Goal: Navigation & Orientation: Find specific page/section

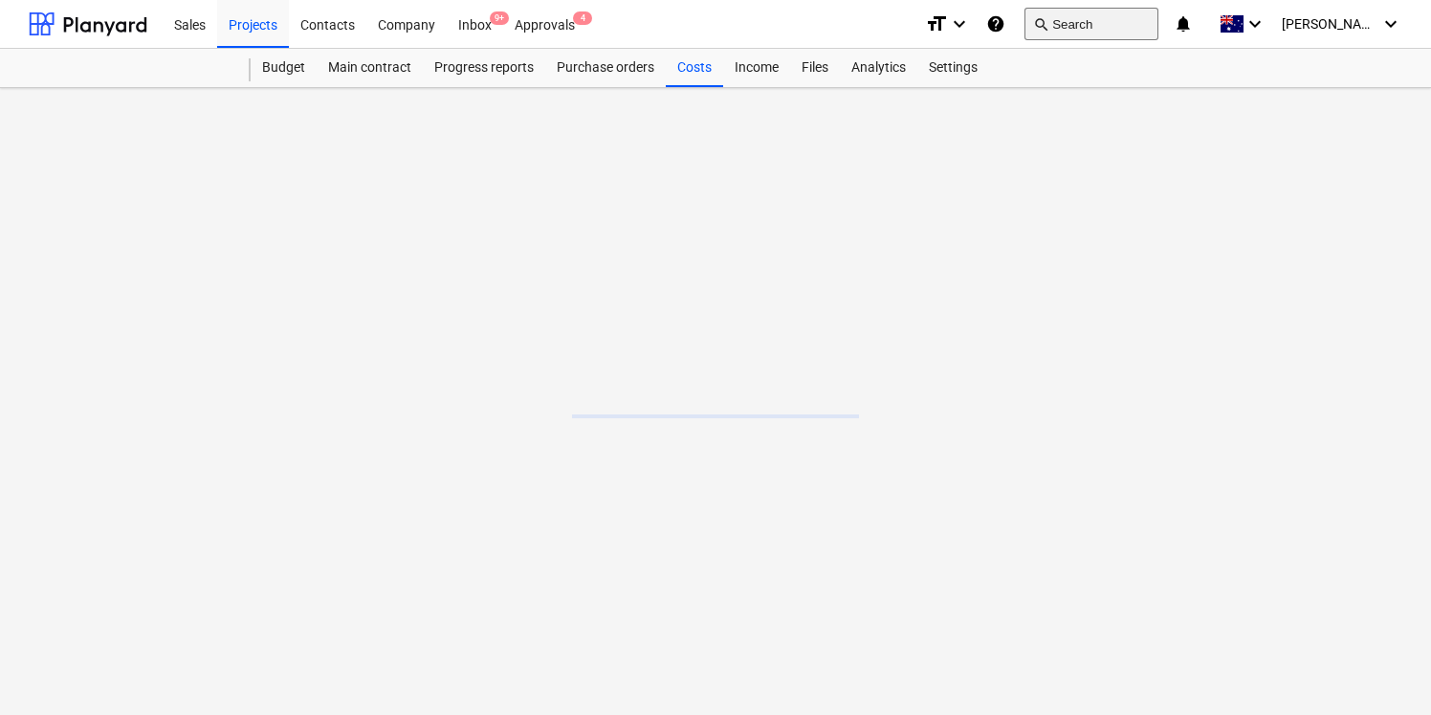
click at [1108, 20] on button "search Search" at bounding box center [1092, 24] width 134 height 33
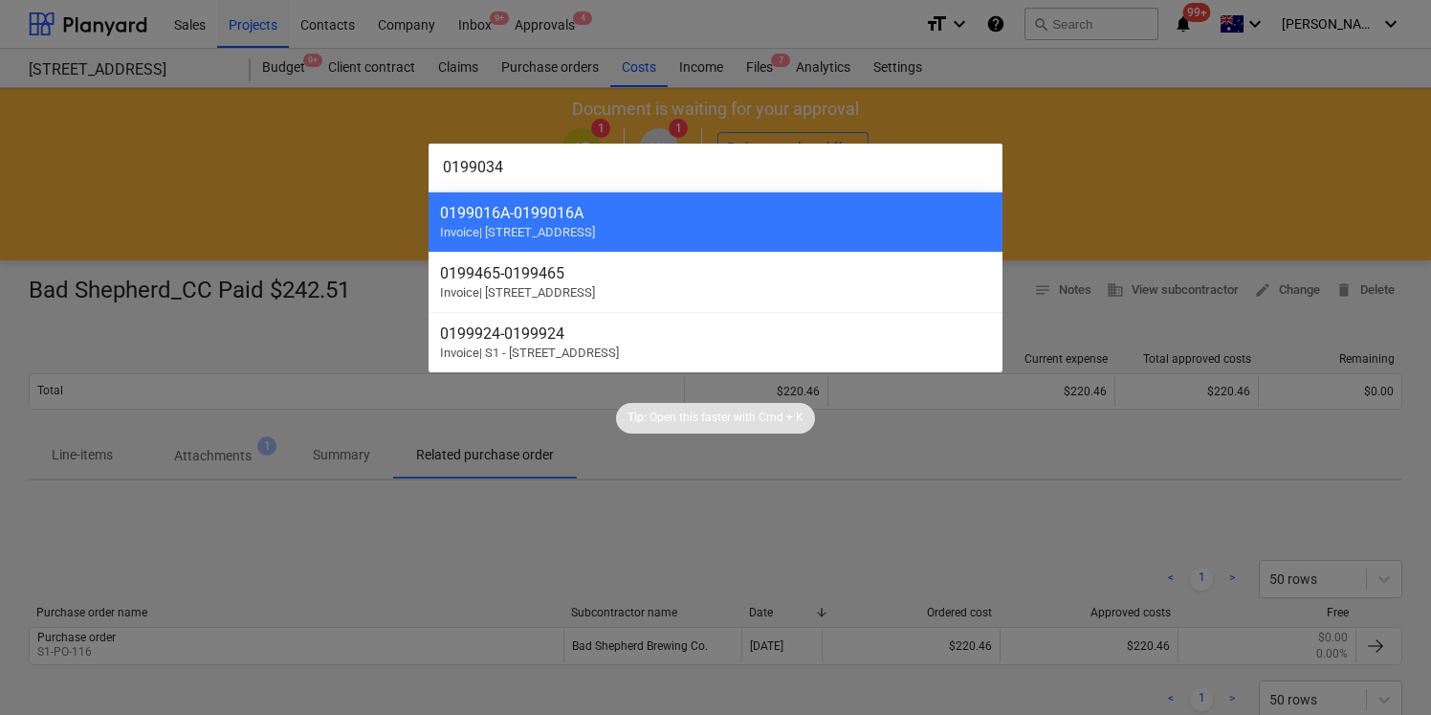
type input "0199034"
click at [541, 92] on div at bounding box center [715, 357] width 1431 height 715
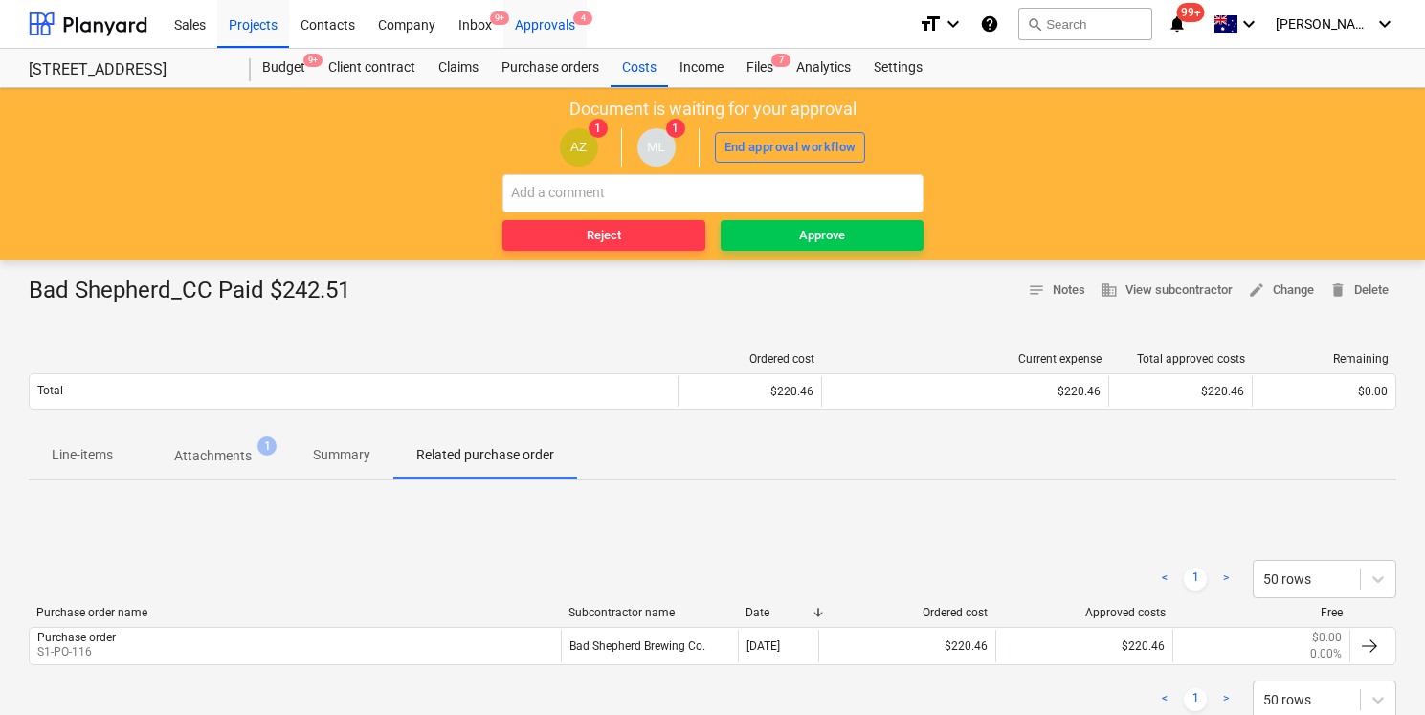
click at [562, 28] on div "Approvals 4" at bounding box center [544, 23] width 83 height 49
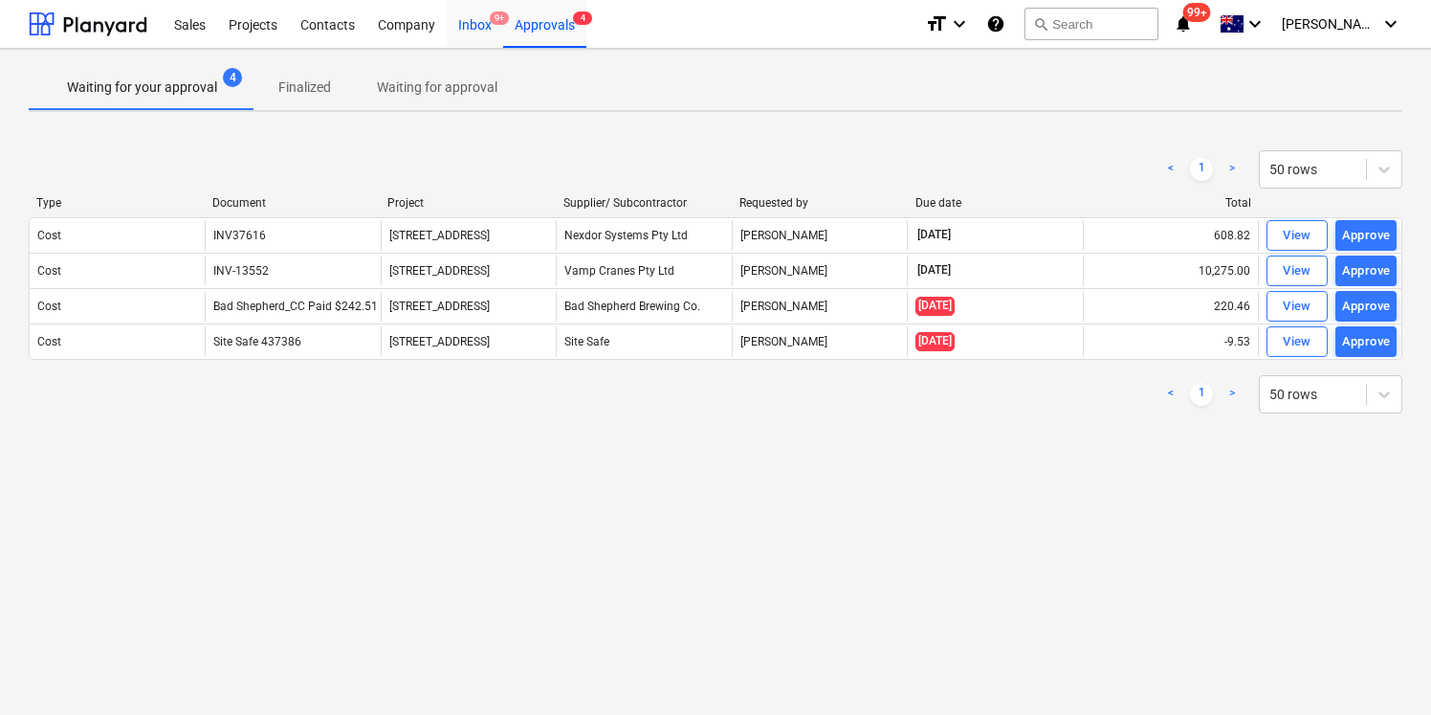
click at [485, 19] on div "Inbox 9+" at bounding box center [475, 23] width 56 height 49
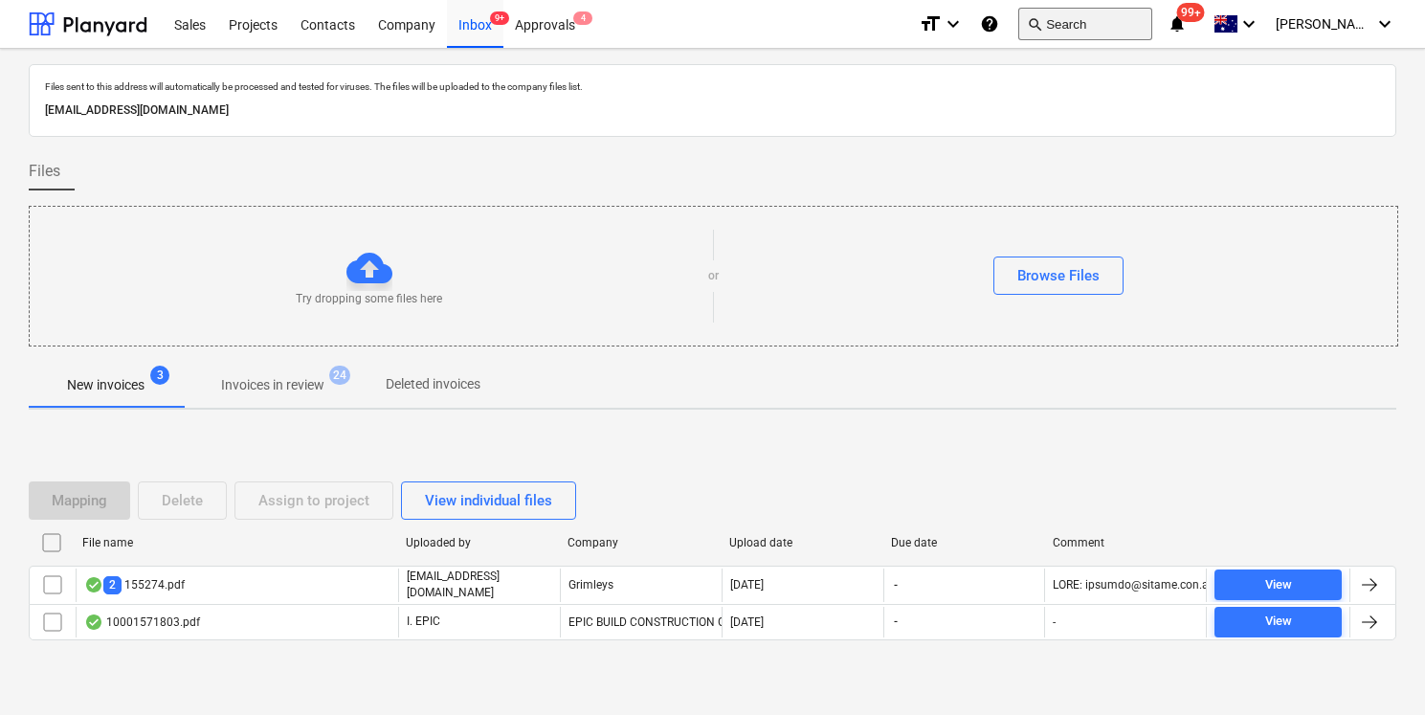
click at [1093, 33] on button "search Search" at bounding box center [1085, 24] width 134 height 33
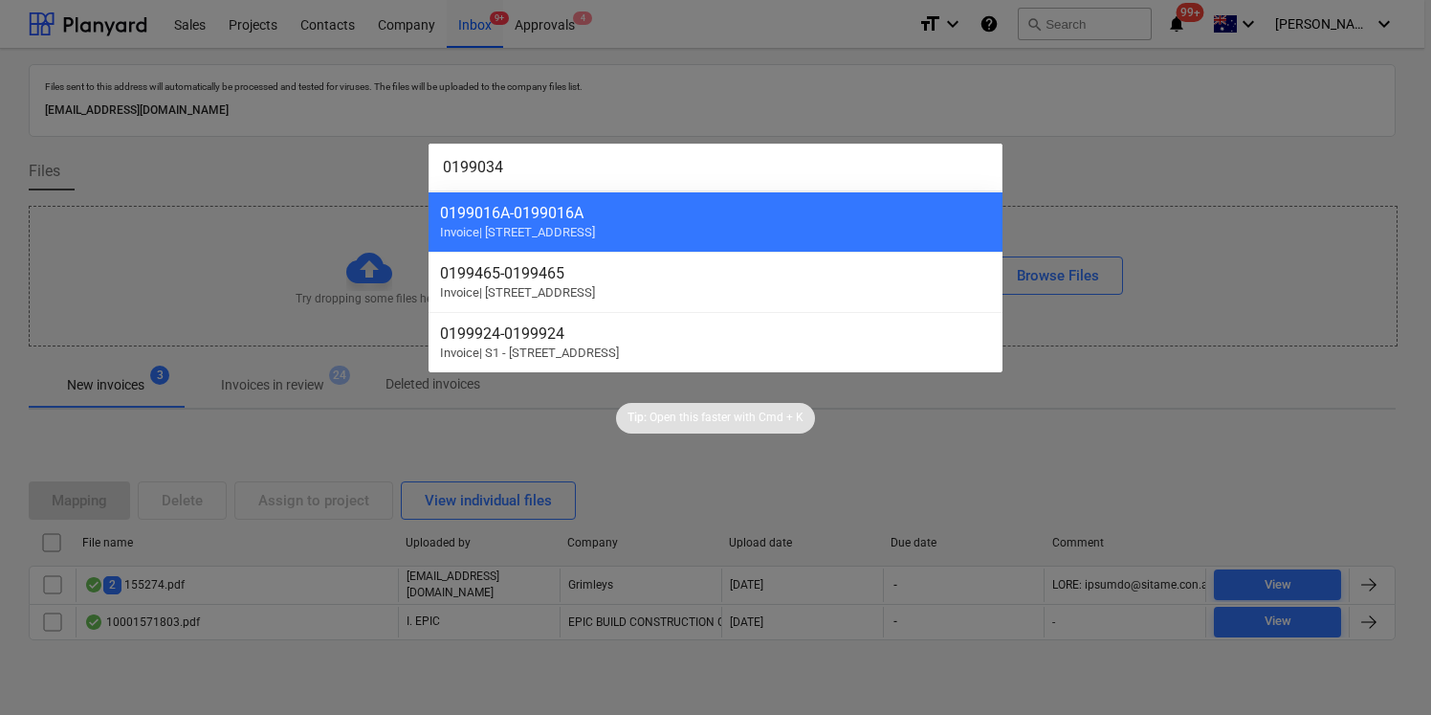
type input "0199034"
click at [414, 14] on div at bounding box center [715, 357] width 1431 height 715
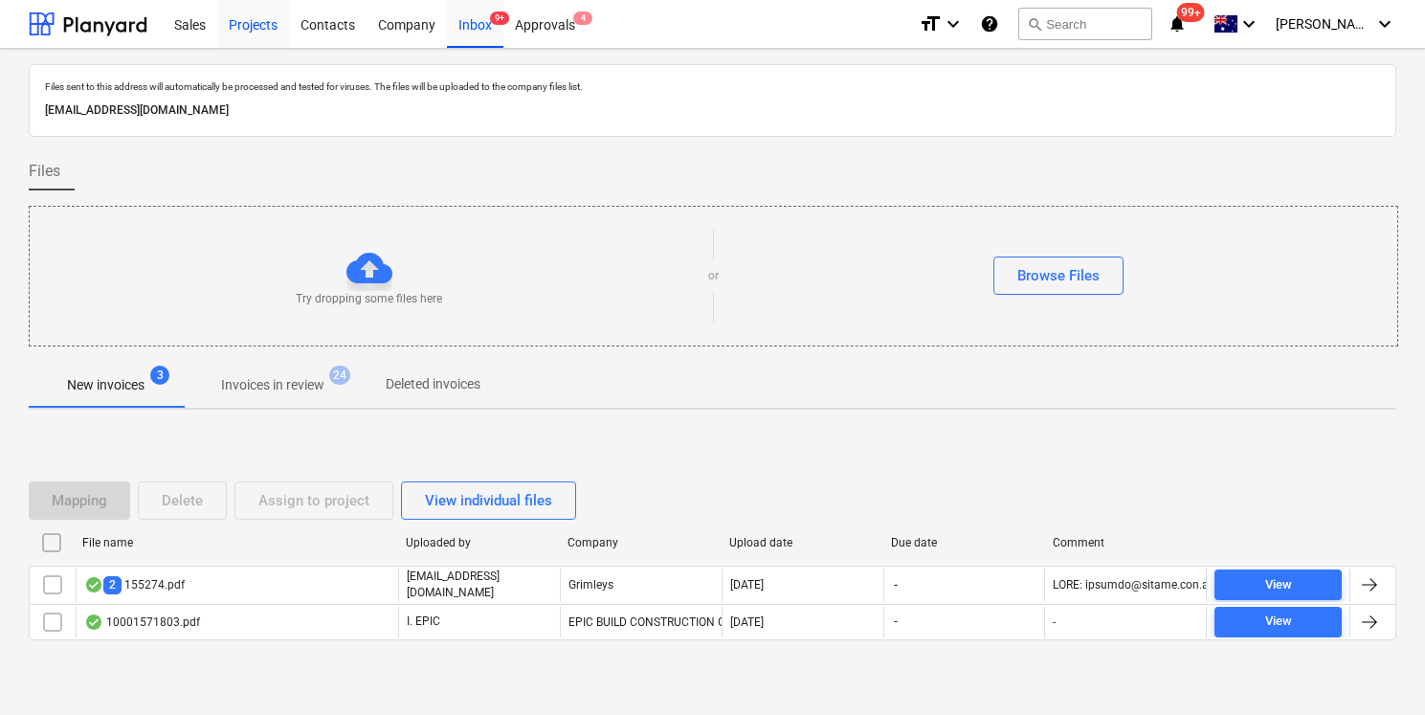
click at [287, 33] on div "Projects" at bounding box center [253, 23] width 72 height 49
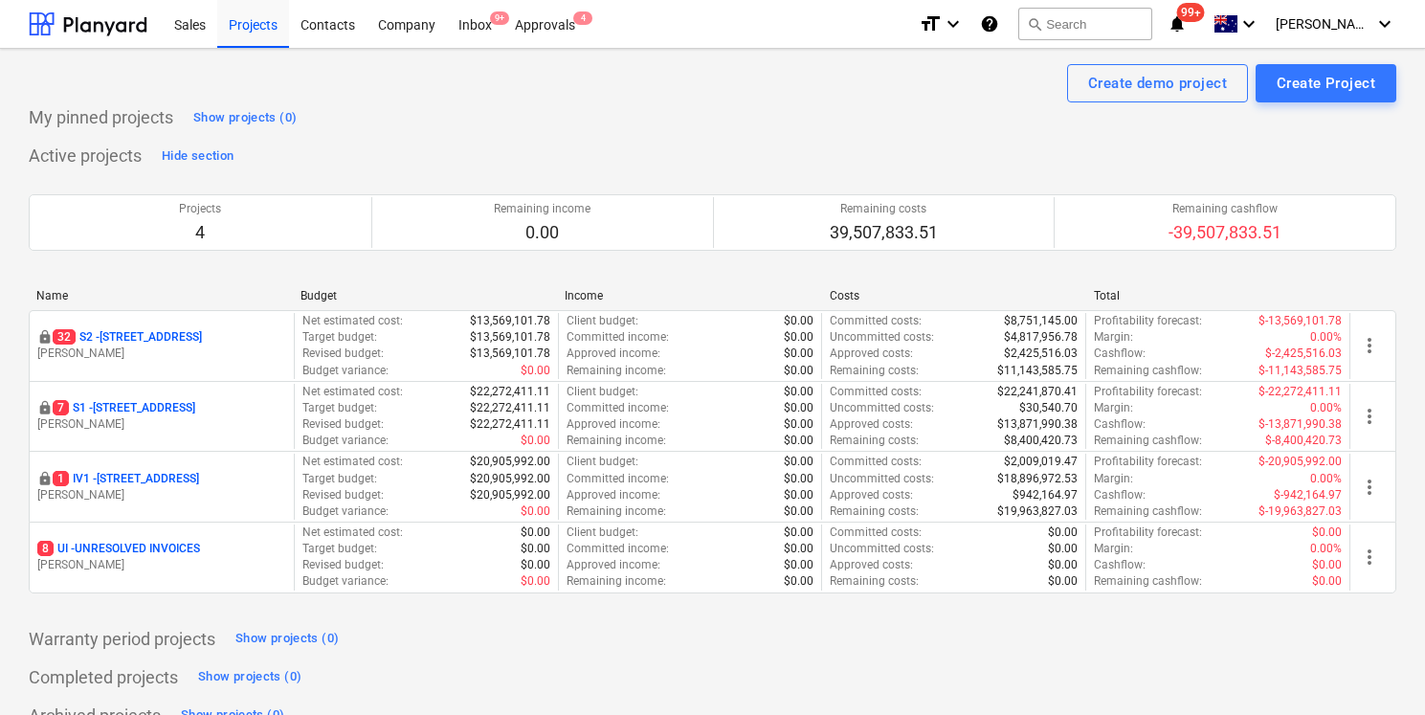
drag, startPoint x: 204, startPoint y: 330, endPoint x: 188, endPoint y: 329, distance: 16.3
click at [196, 330] on p "[STREET_ADDRESS]" at bounding box center [127, 337] width 149 height 16
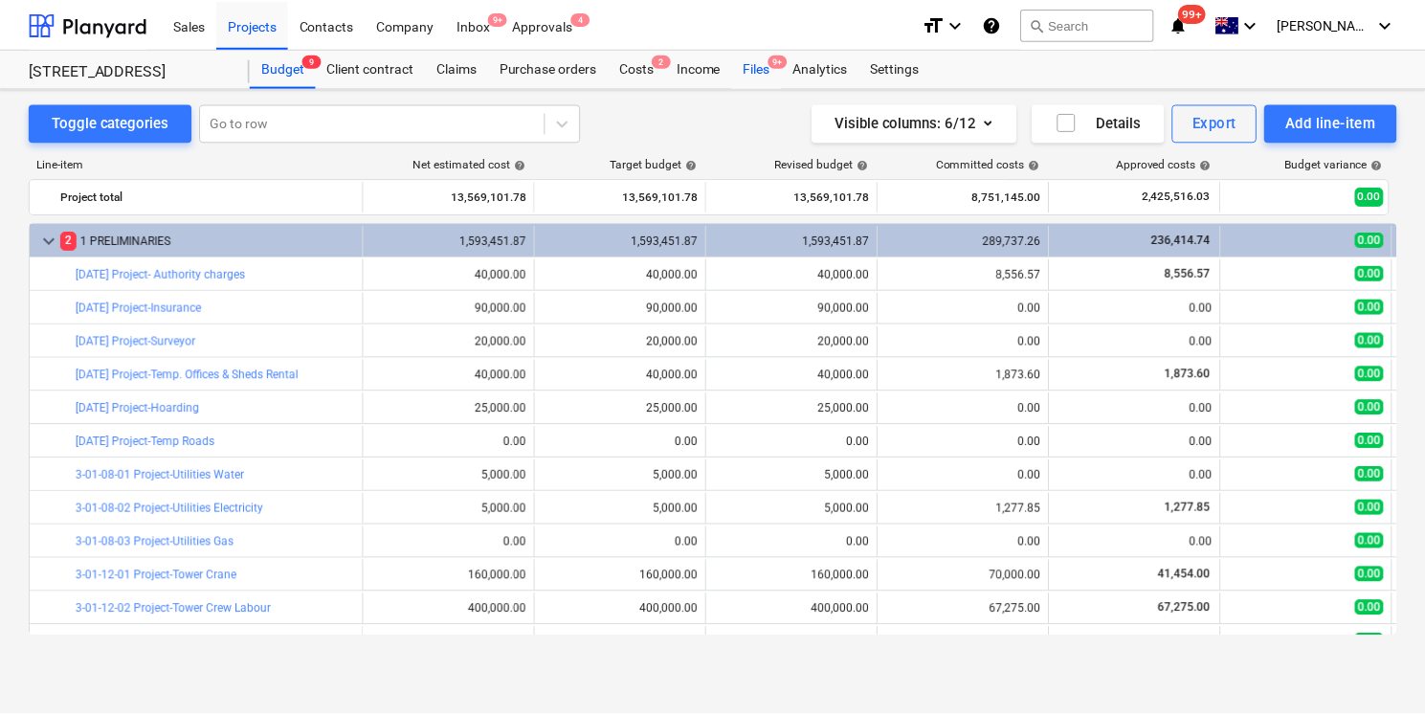
scroll to position [206, 0]
click at [769, 71] on div "Files 9+" at bounding box center [760, 68] width 50 height 38
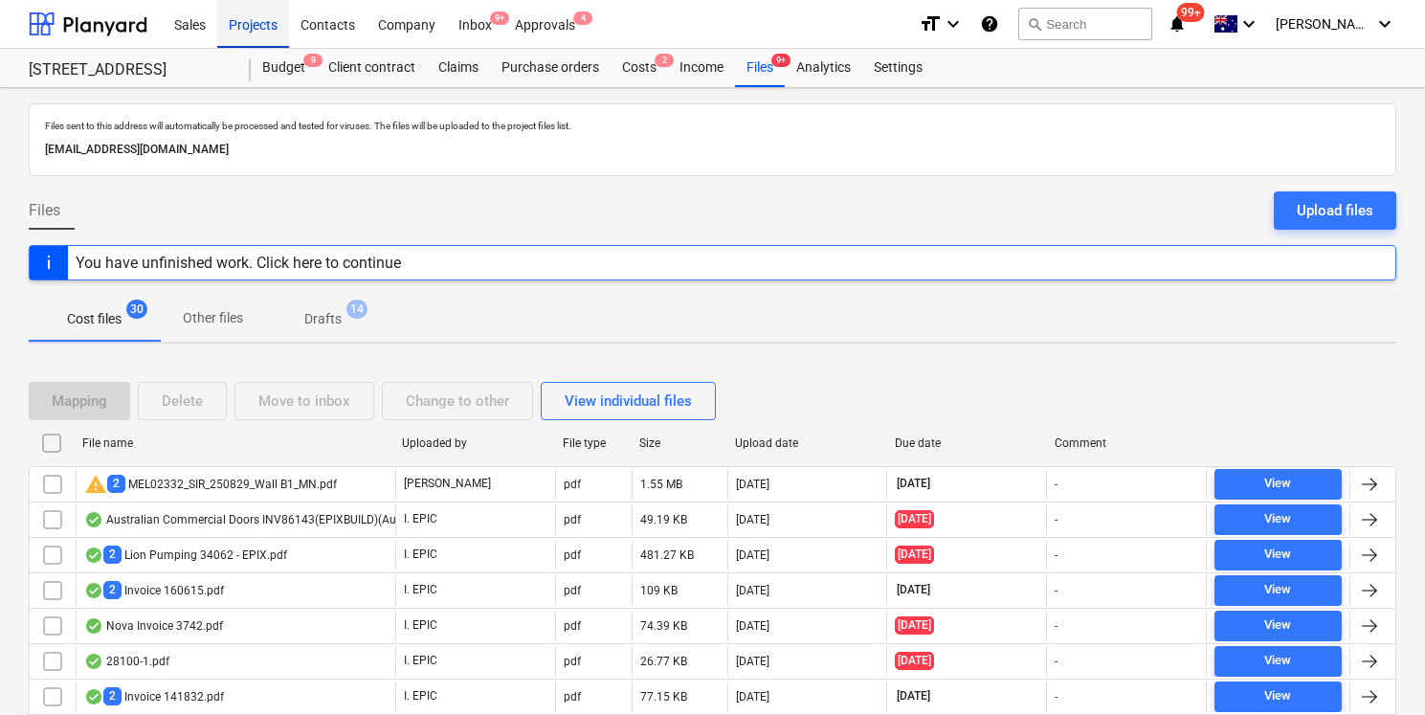
click at [244, 25] on div "Projects" at bounding box center [253, 23] width 72 height 49
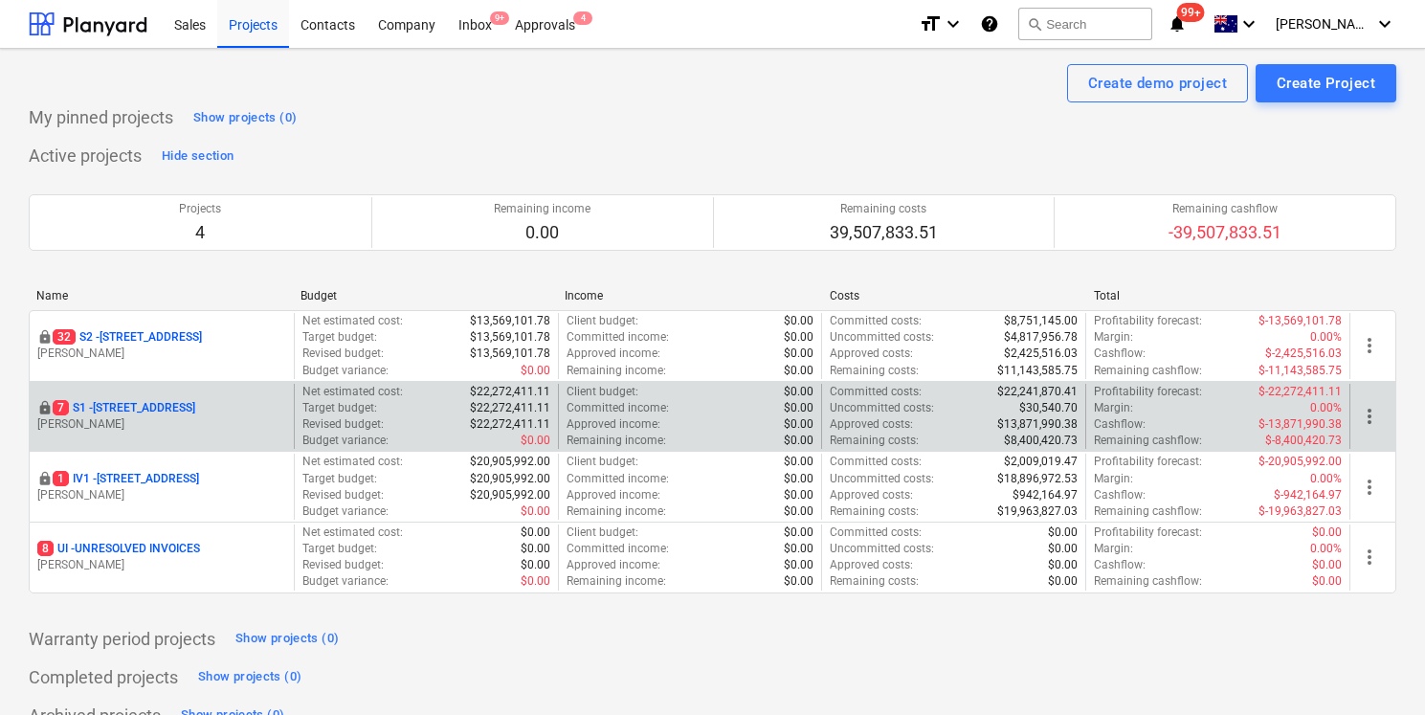
click at [144, 415] on div "locked [STREET_ADDRESS] Lebon" at bounding box center [161, 416] width 249 height 33
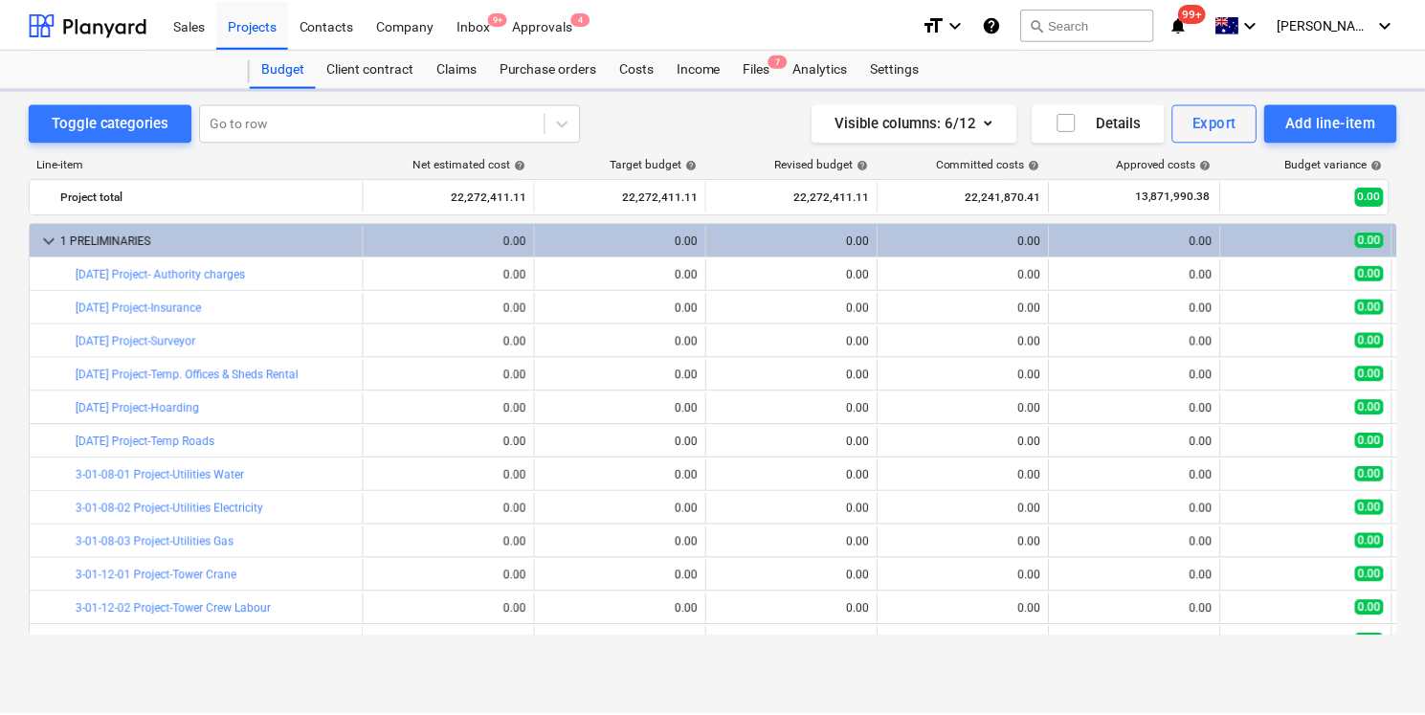
scroll to position [206, 0]
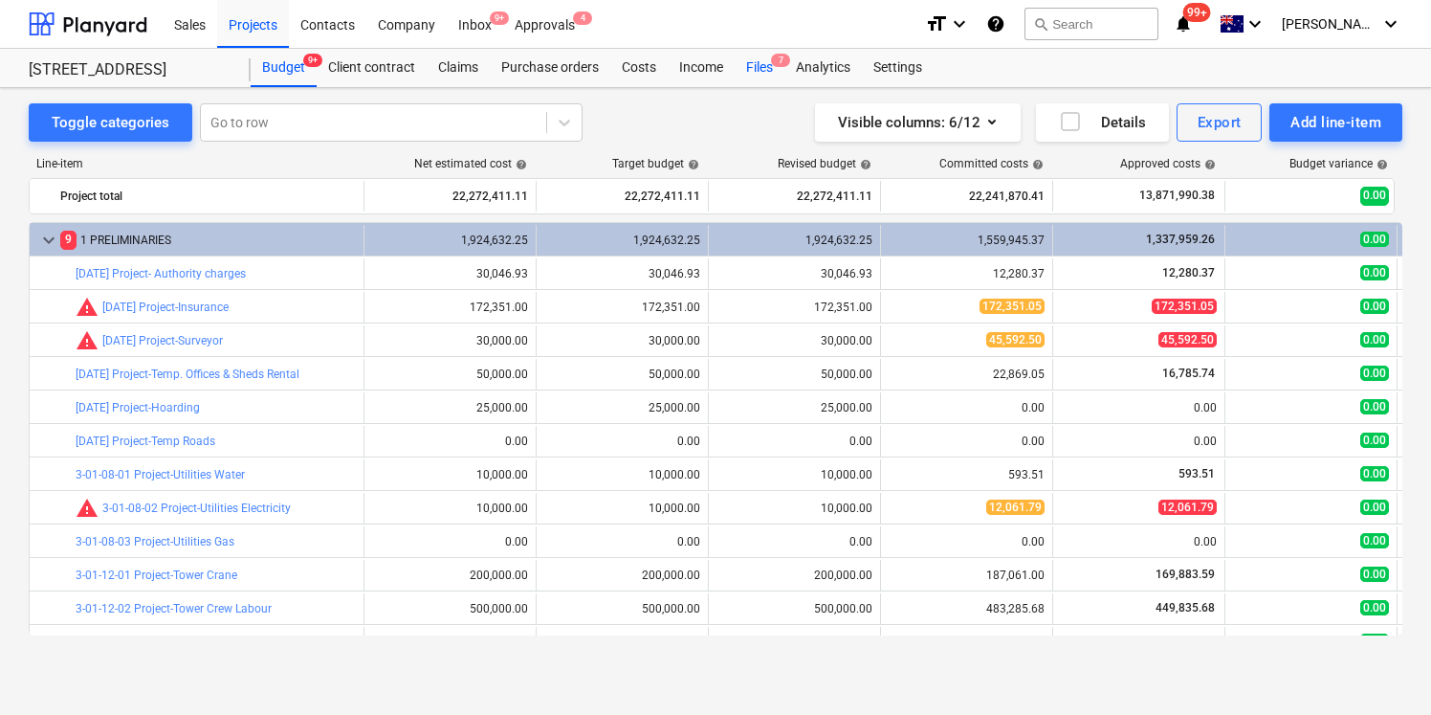
click at [765, 55] on div "Files 7" at bounding box center [760, 68] width 50 height 38
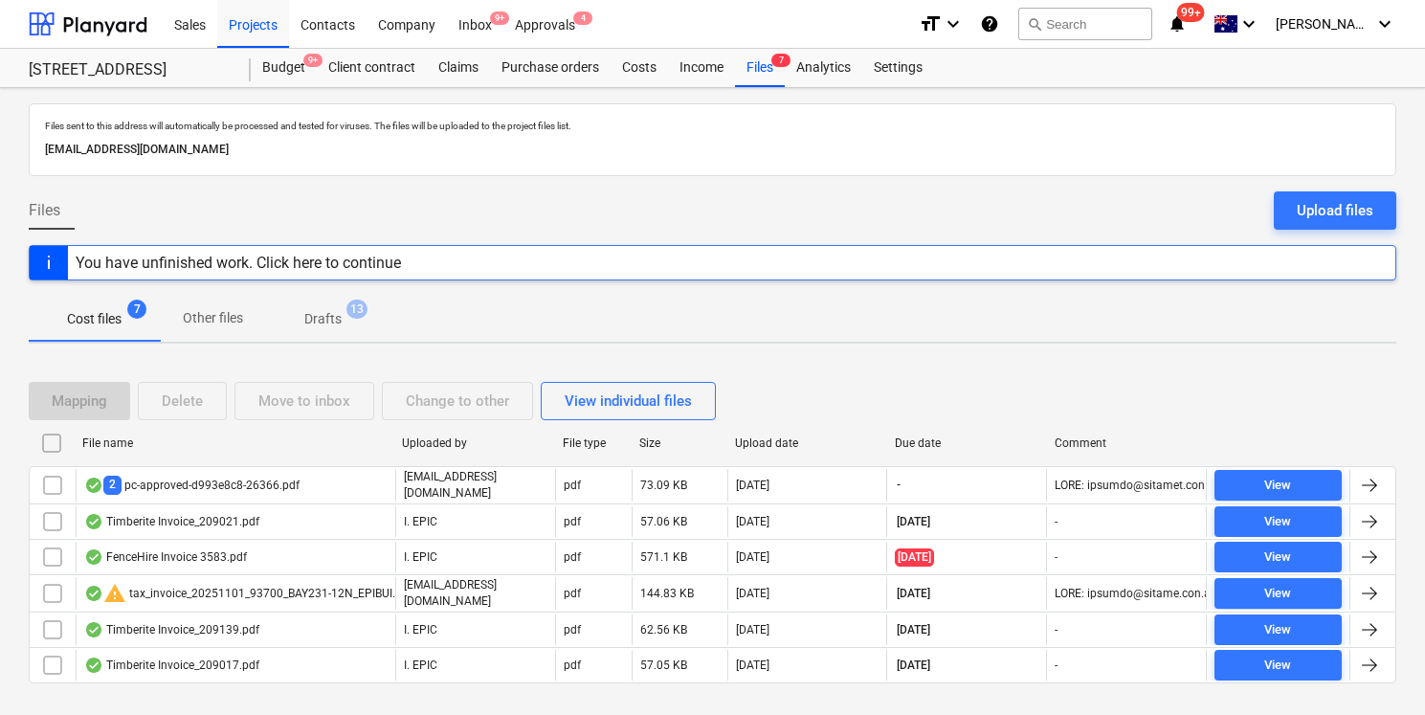
scroll to position [33, 0]
